Goal: Task Accomplishment & Management: Manage account settings

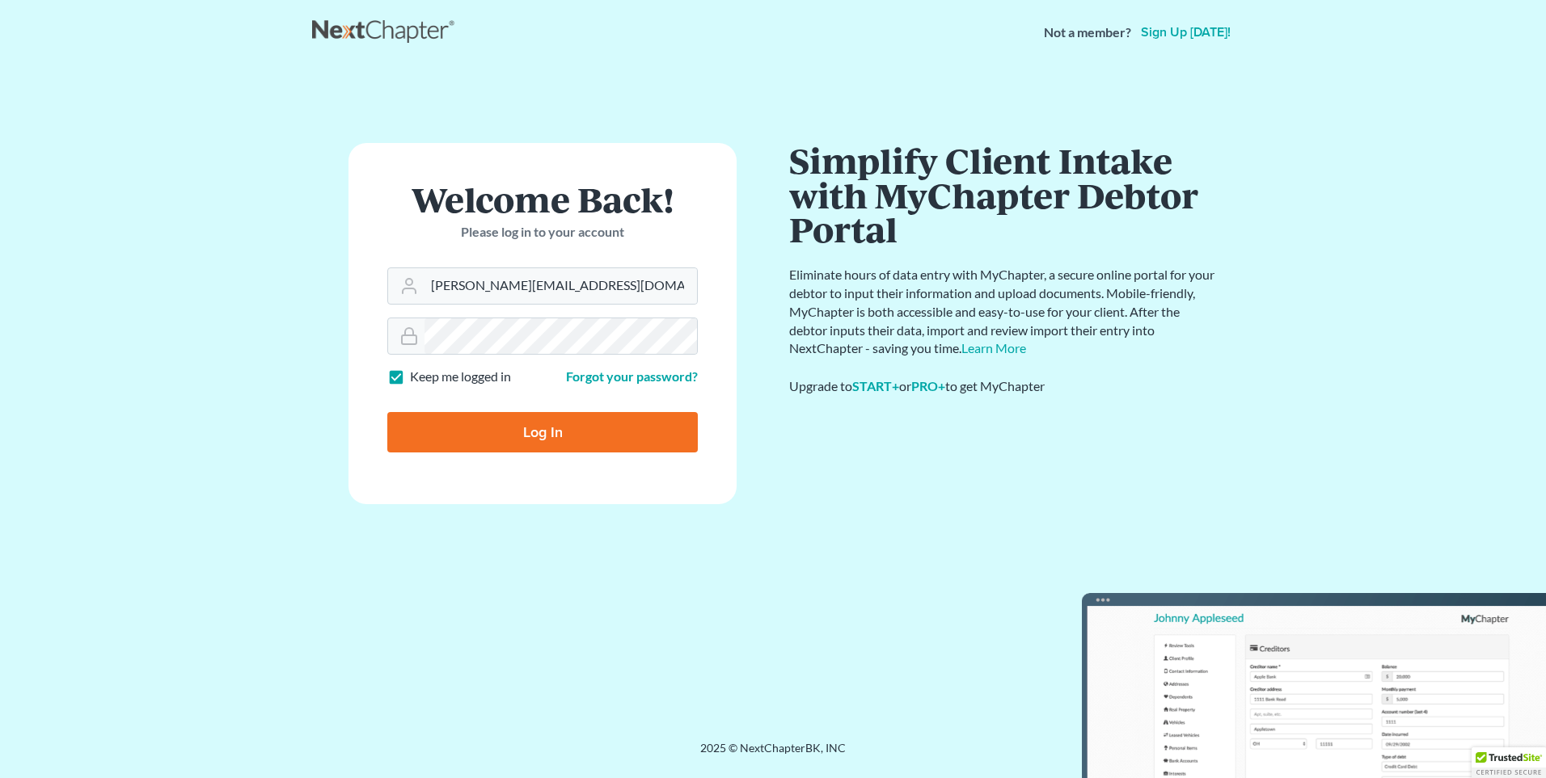
click at [483, 433] on input "Log In" at bounding box center [542, 432] width 310 height 40
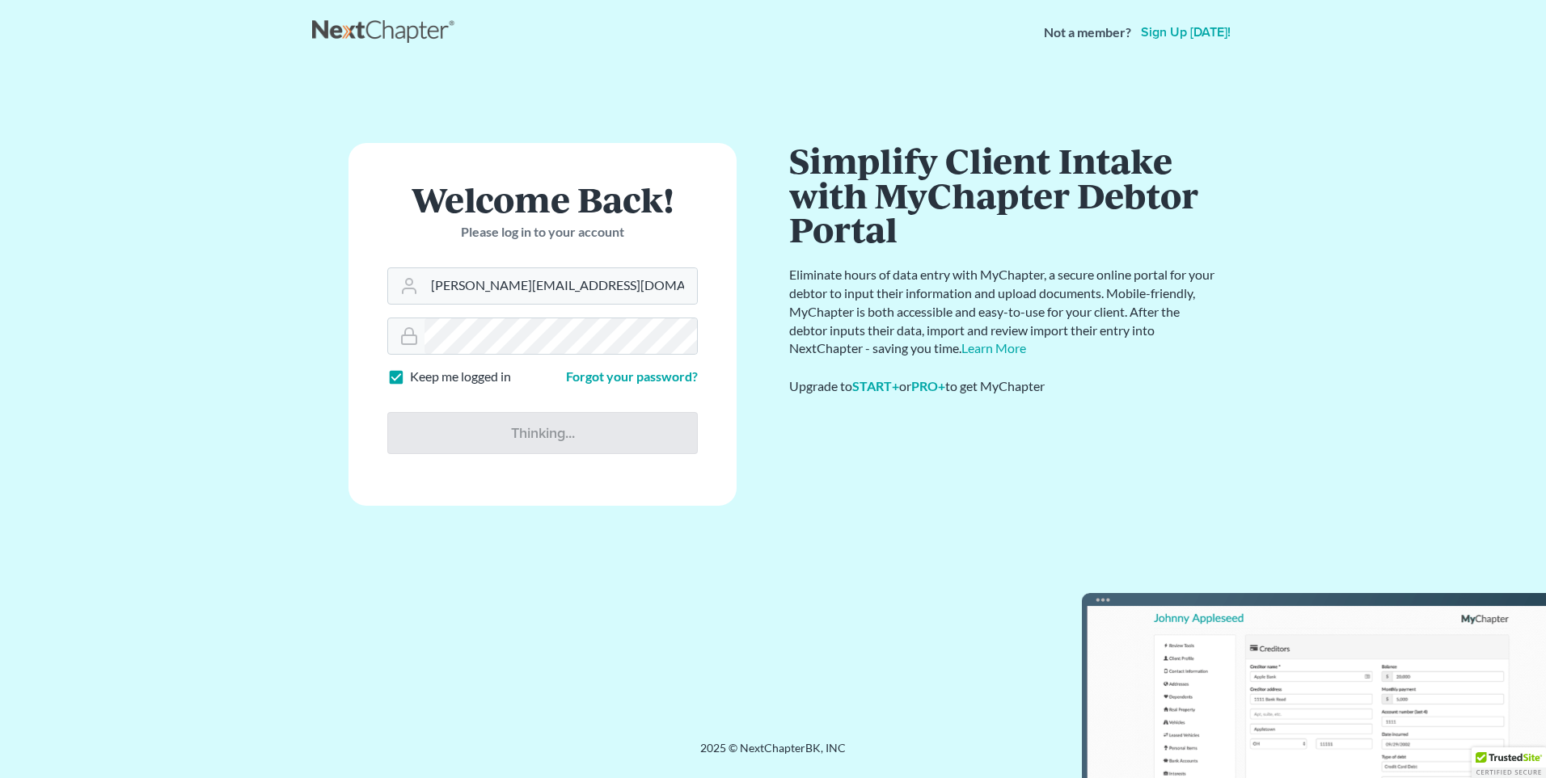
type input "Thinking..."
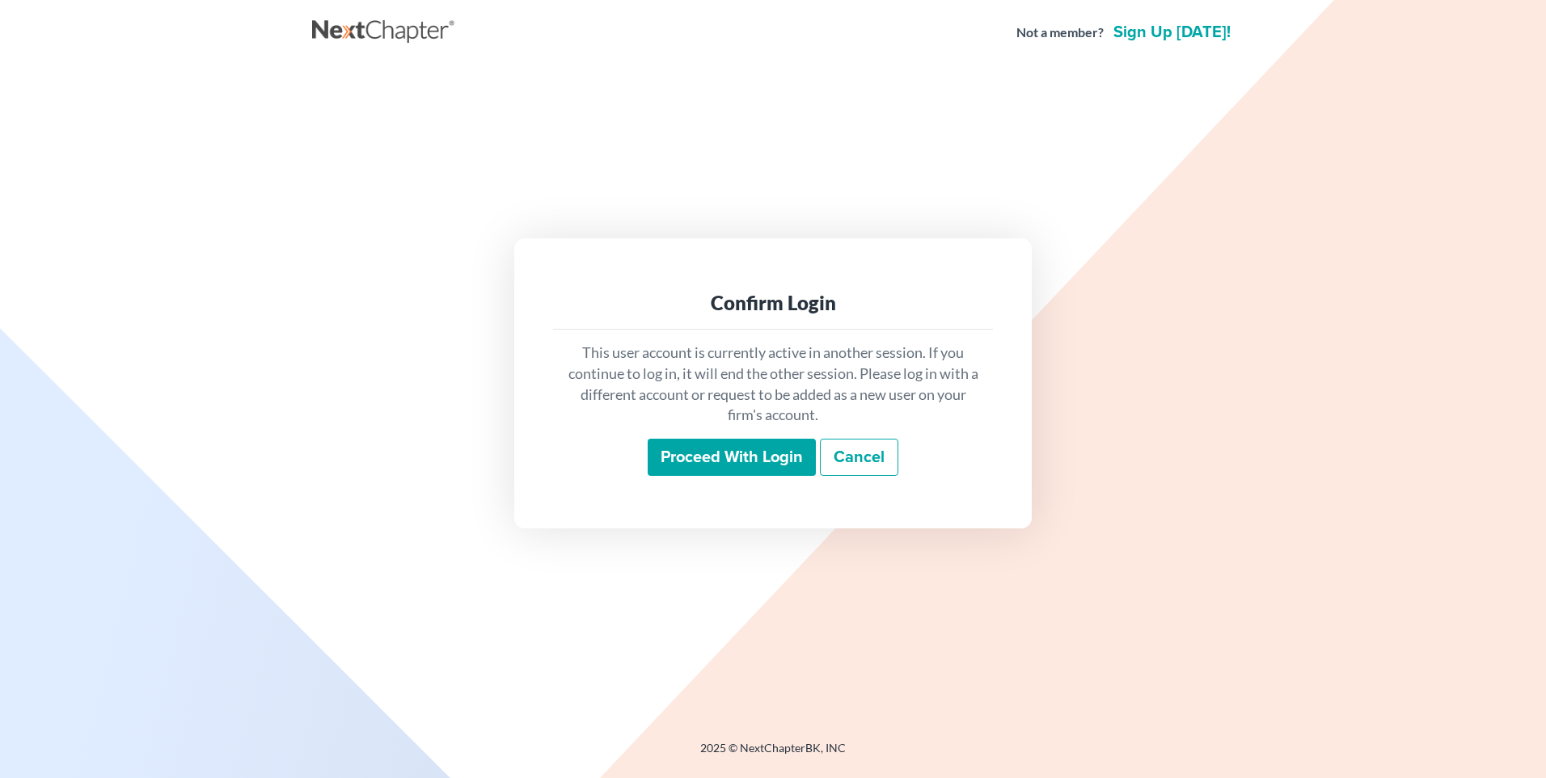
click at [678, 458] on input "Proceed with login" at bounding box center [731, 457] width 168 height 37
